Goal: Navigation & Orientation: Find specific page/section

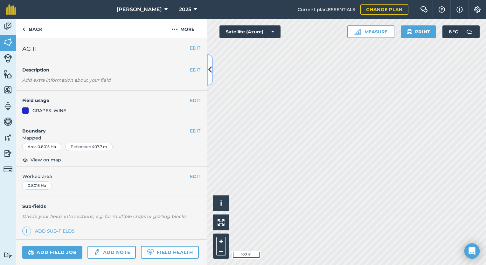
click at [210, 76] on button at bounding box center [210, 70] width 6 height 32
